Goal: Task Accomplishment & Management: Manage account settings

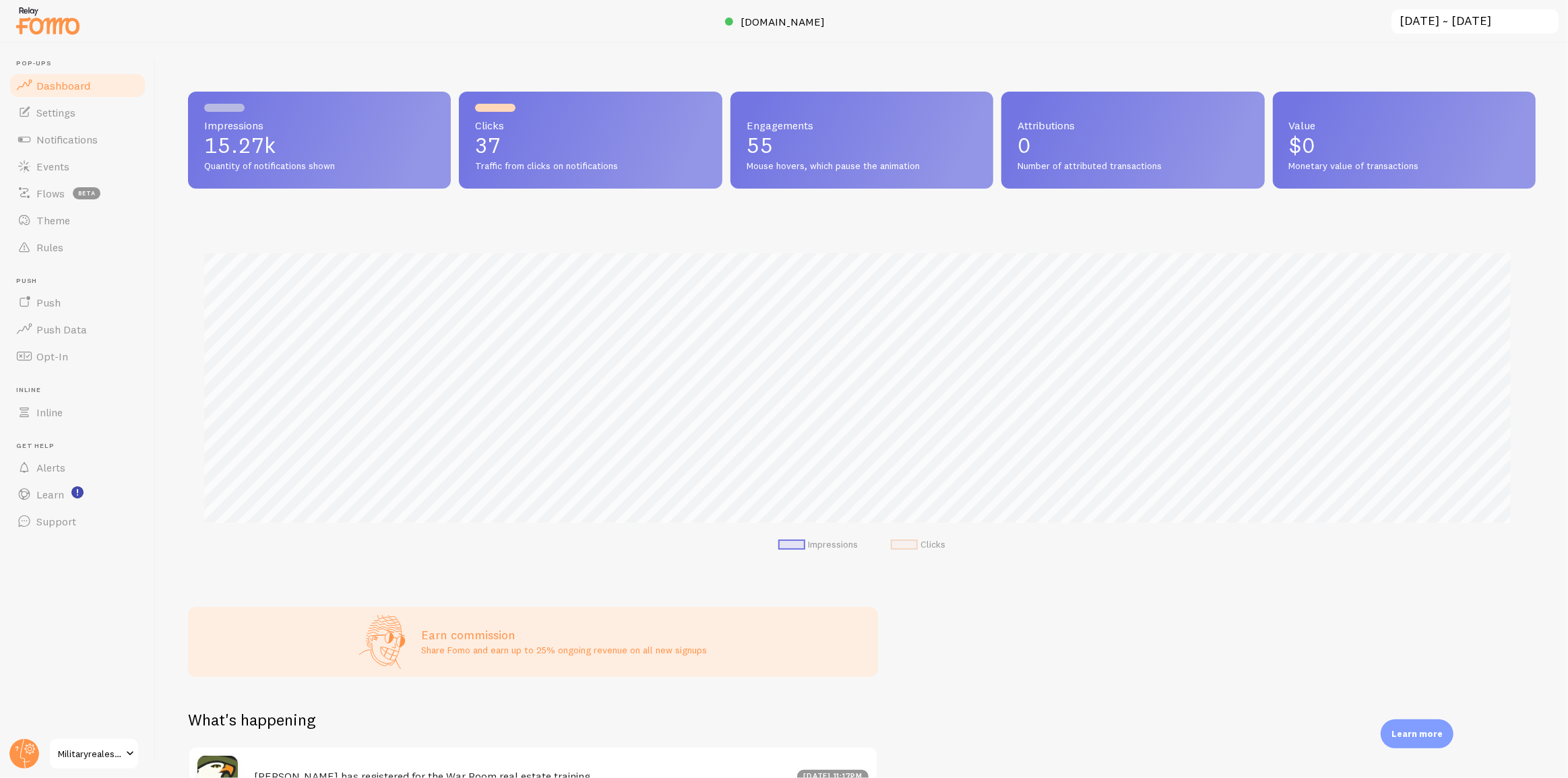
scroll to position [354, 1339]
click at [764, 30] on div at bounding box center [784, 21] width 1568 height 43
click at [772, 18] on span "[DOMAIN_NAME]" at bounding box center [783, 21] width 84 height 14
click at [774, 26] on span "[DOMAIN_NAME]" at bounding box center [783, 21] width 84 height 14
click at [123, 136] on link "Notifications" at bounding box center [77, 139] width 138 height 27
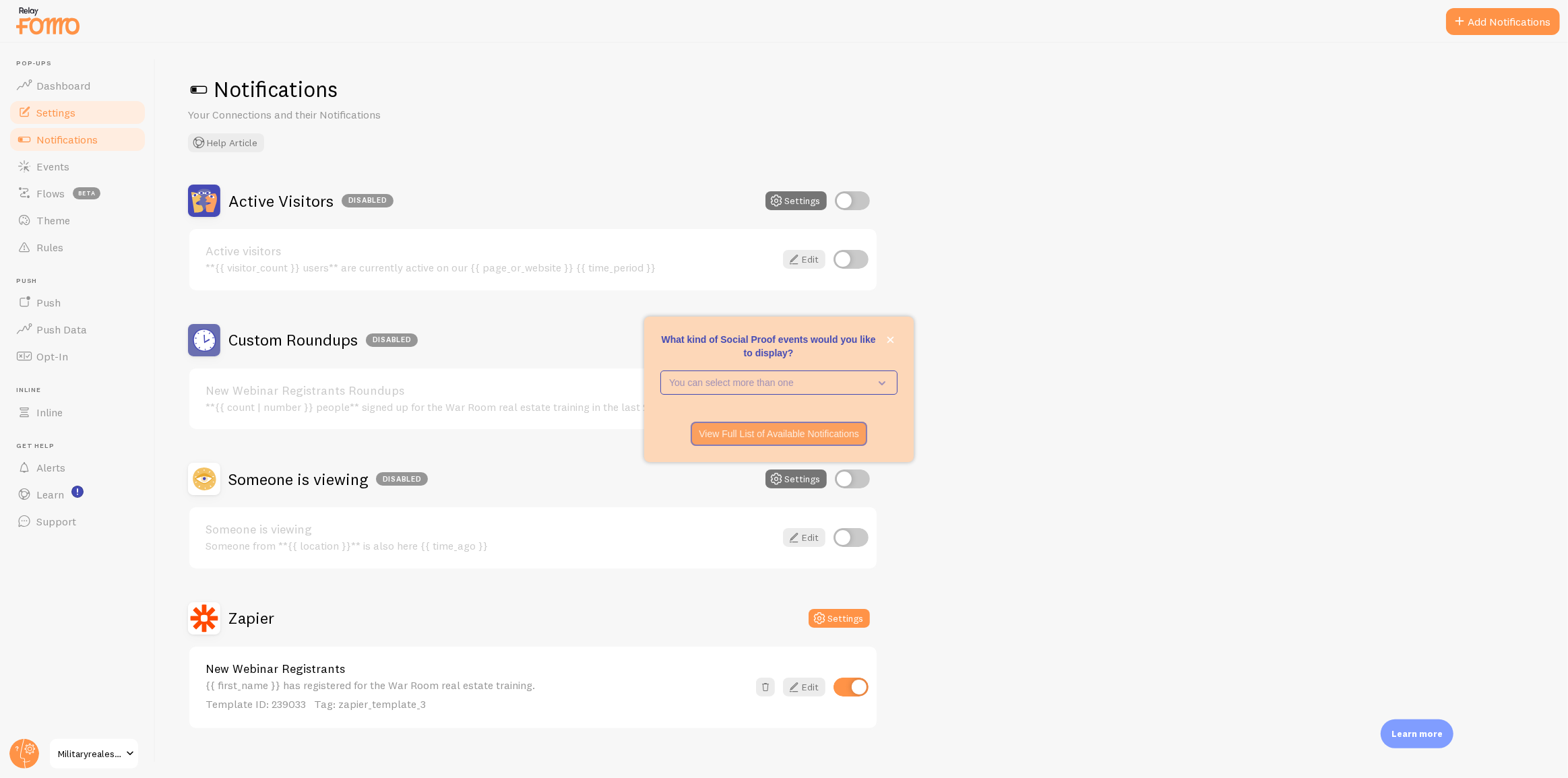
click at [80, 108] on link "Settings" at bounding box center [77, 113] width 138 height 27
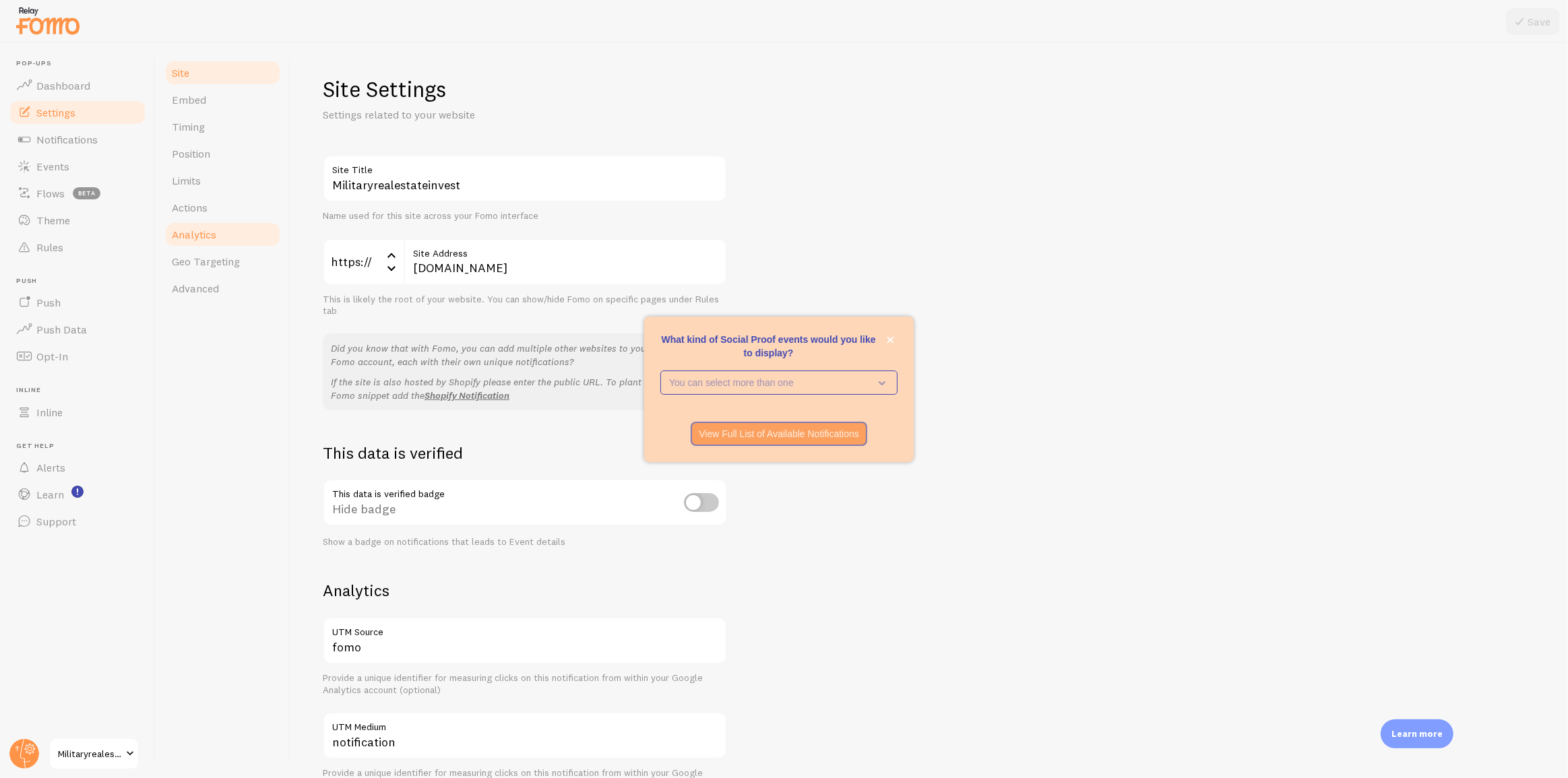
click at [198, 228] on span "Analytics" at bounding box center [194, 235] width 45 height 14
